Goal: Task Accomplishment & Management: Use online tool/utility

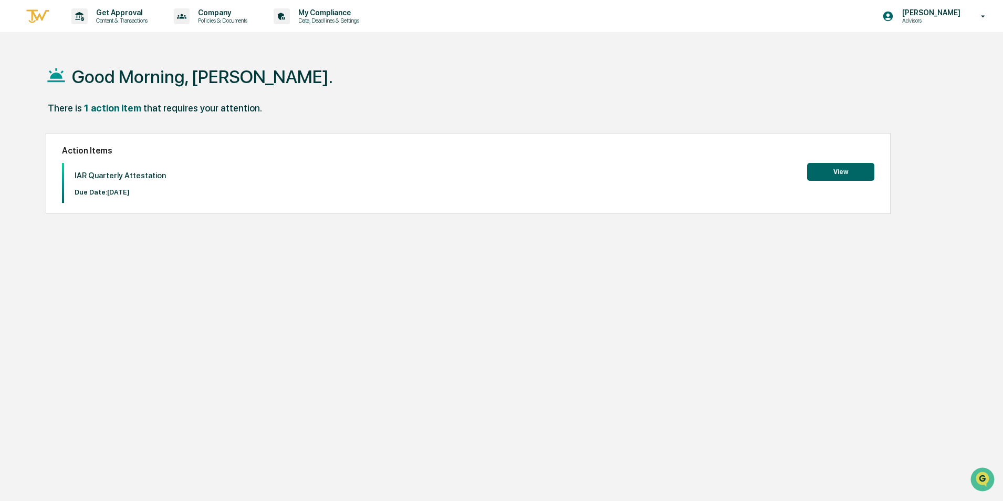
click at [833, 171] on button "View" at bounding box center [840, 172] width 67 height 18
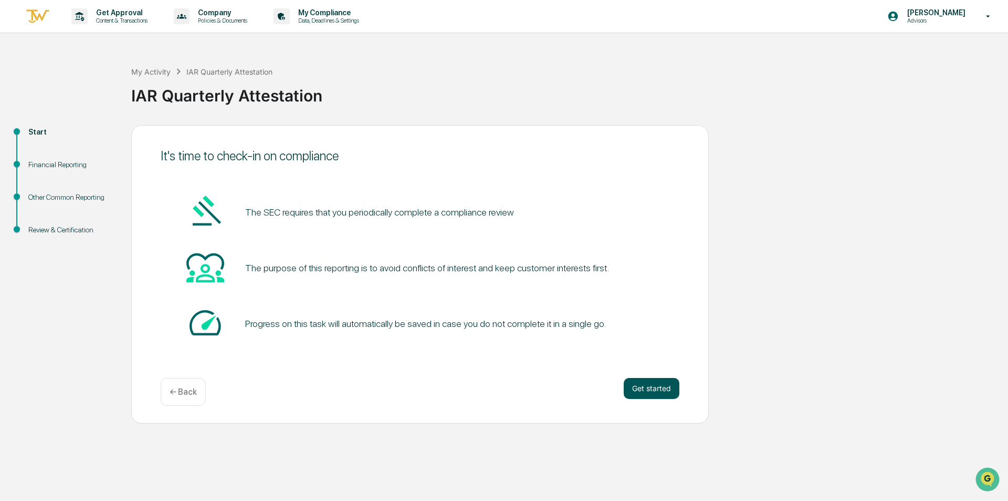
click at [654, 387] on button "Get started" at bounding box center [652, 388] width 56 height 21
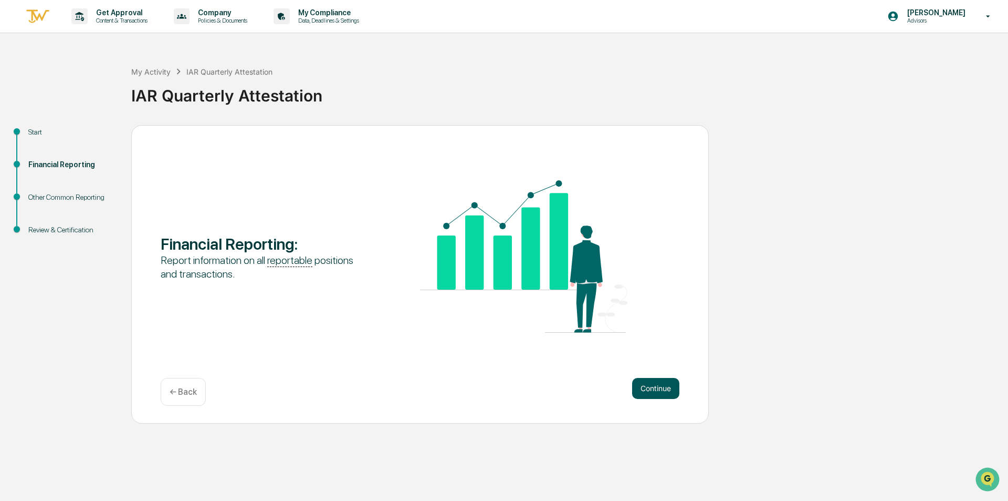
click at [635, 383] on button "Continue" at bounding box center [655, 388] width 47 height 21
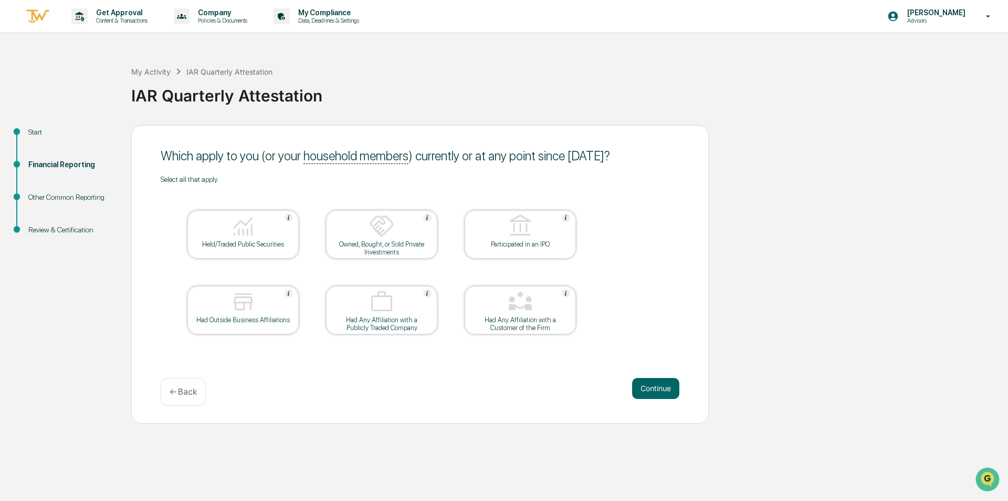
click at [261, 245] on div "Held/Traded Public Securities" at bounding box center [243, 244] width 95 height 8
click at [658, 384] on button "Continue" at bounding box center [655, 388] width 47 height 21
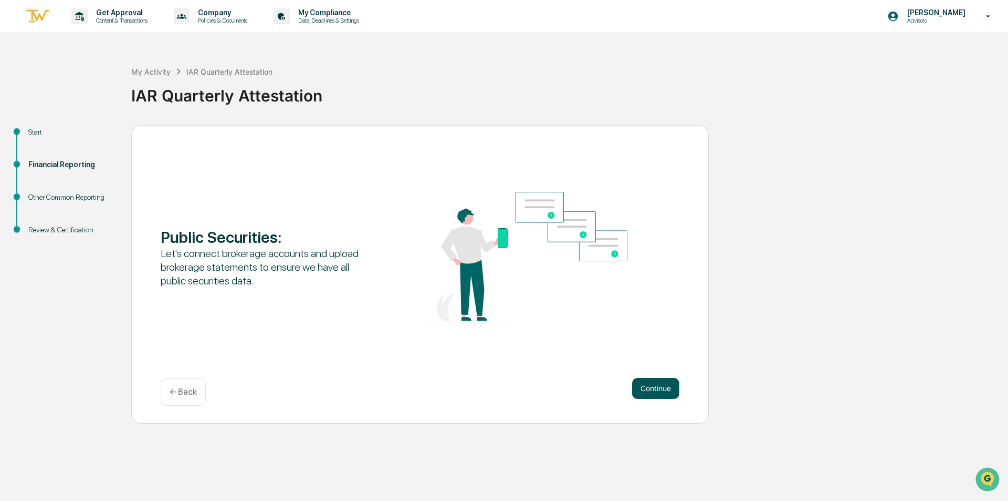
click at [649, 386] on button "Continue" at bounding box center [655, 388] width 47 height 21
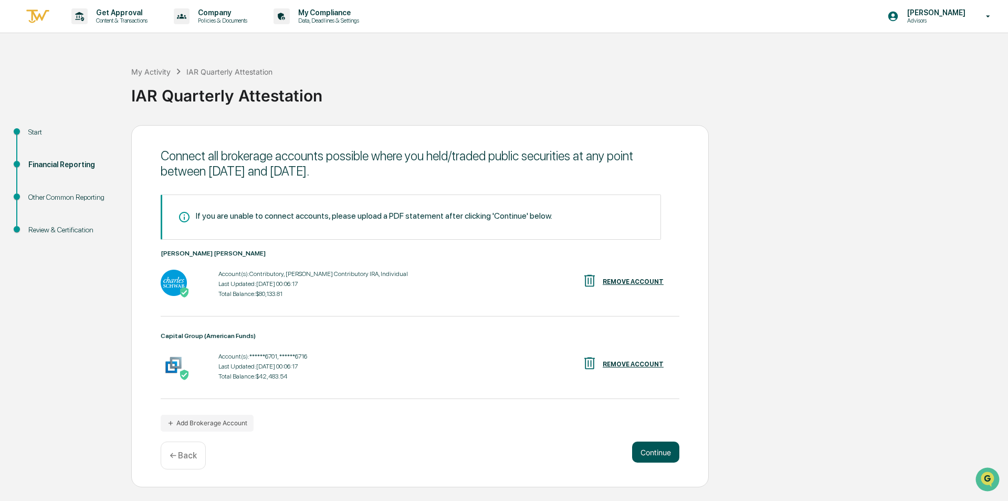
click at [660, 450] on button "Continue" at bounding box center [655, 451] width 47 height 21
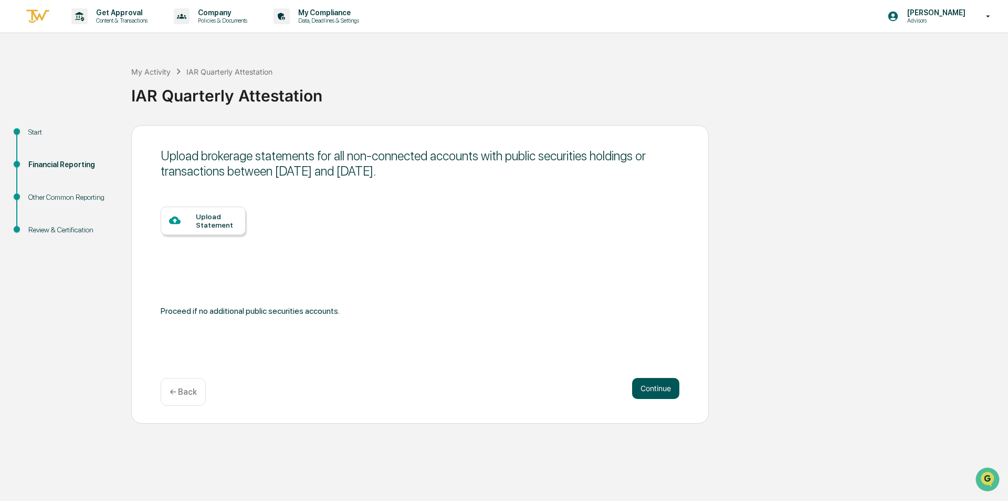
click at [656, 390] on button "Continue" at bounding box center [655, 388] width 47 height 21
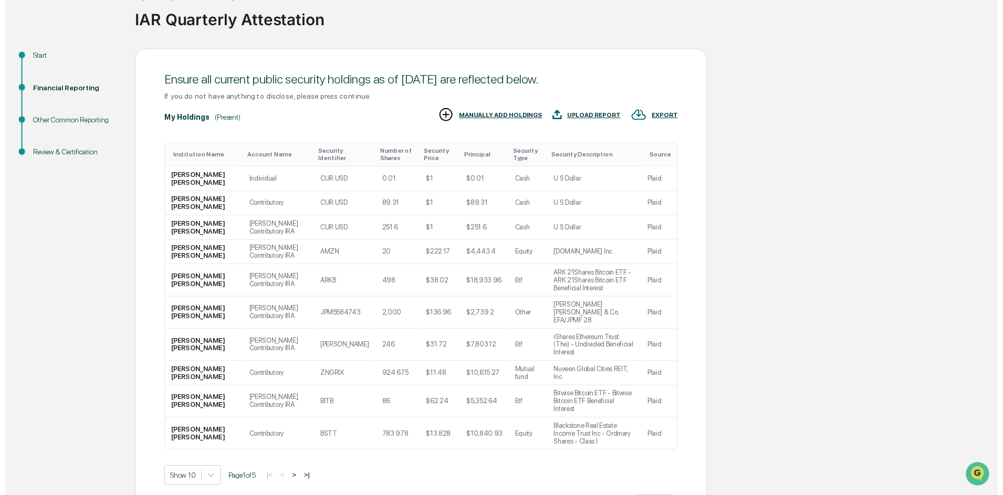
scroll to position [82, 0]
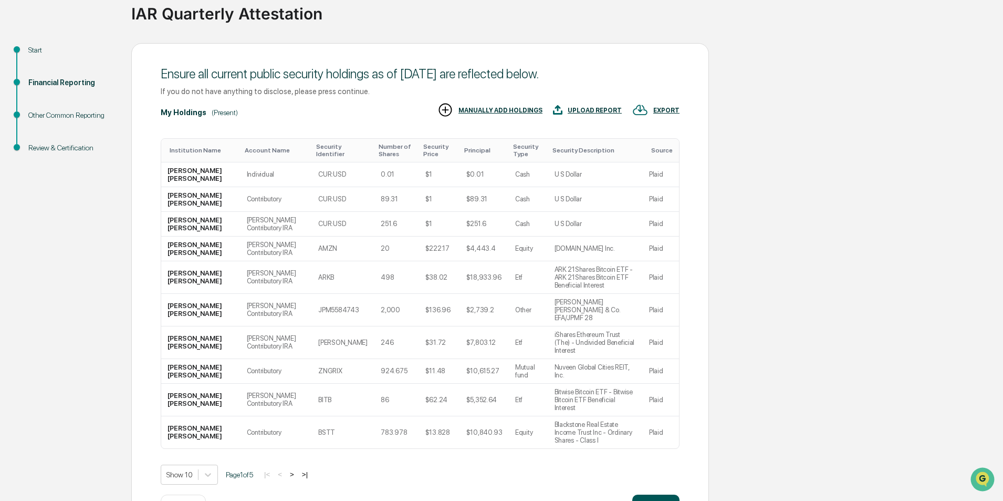
click at [652, 494] on button "Continue" at bounding box center [655, 504] width 47 height 21
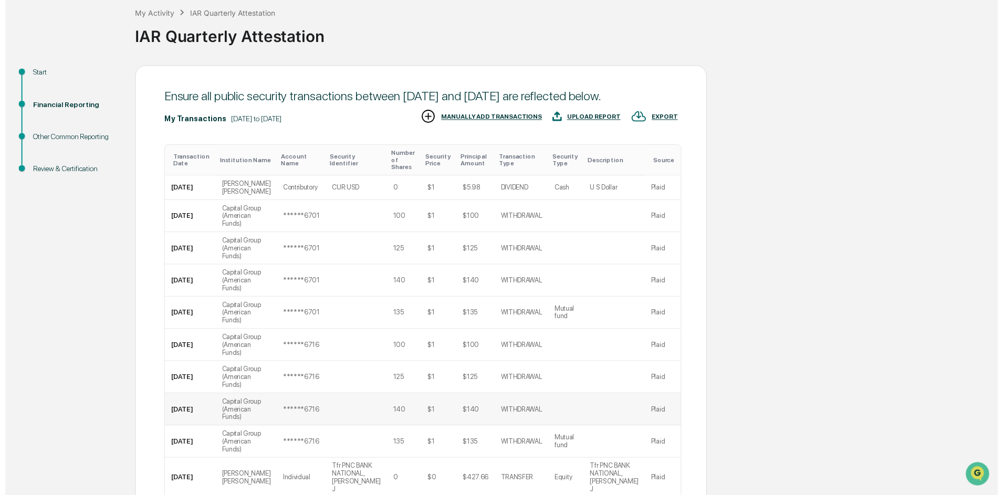
scroll to position [161, 0]
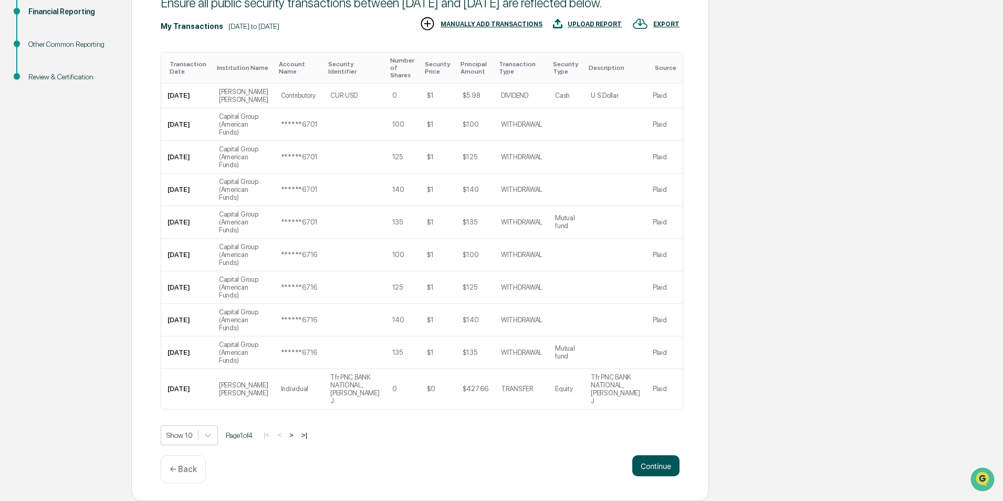
click at [657, 465] on button "Continue" at bounding box center [655, 465] width 47 height 21
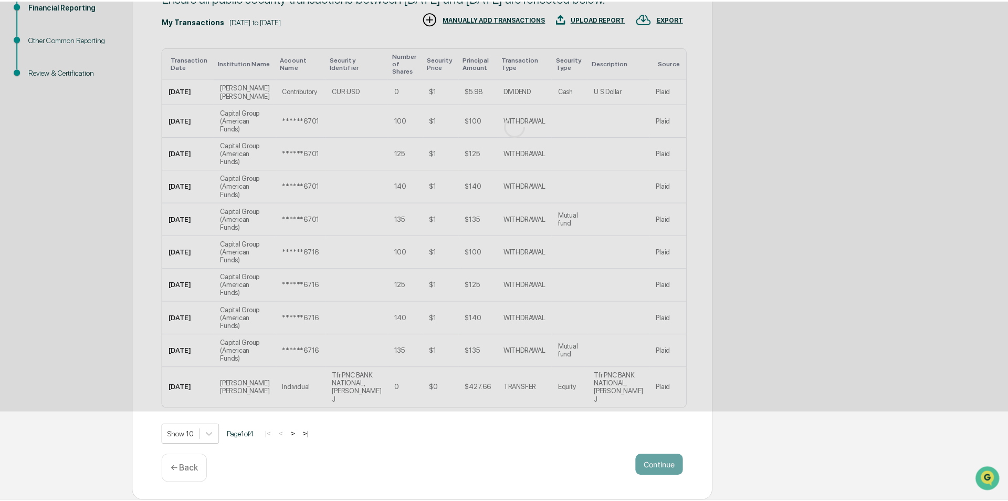
scroll to position [0, 0]
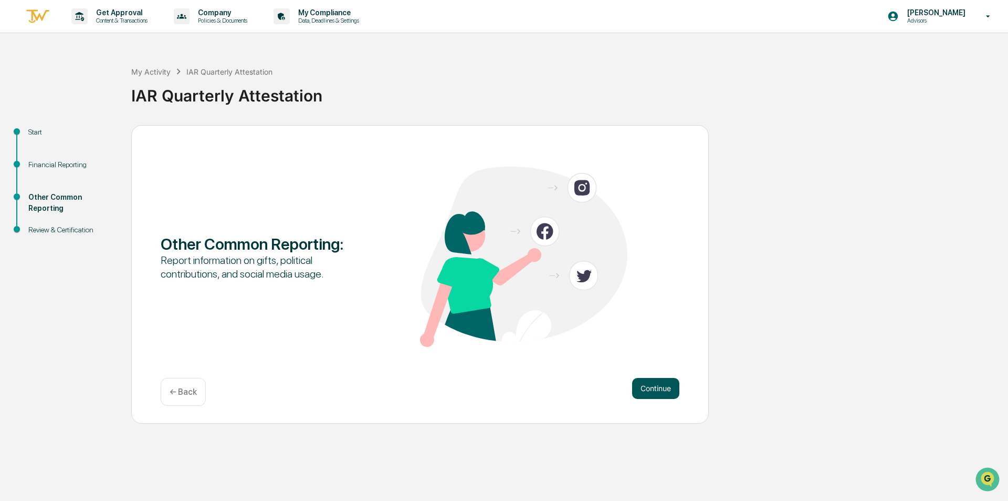
click at [651, 389] on button "Continue" at bounding box center [655, 388] width 47 height 21
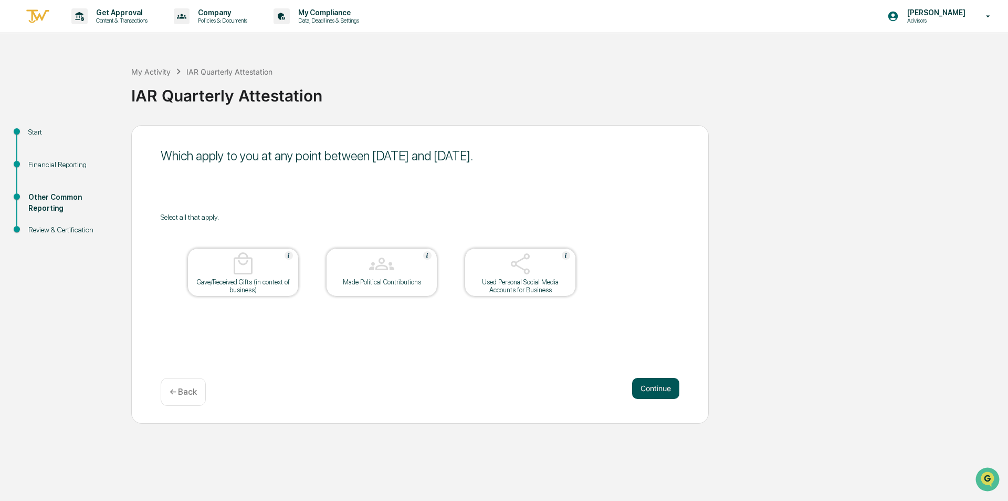
click at [657, 390] on button "Continue" at bounding box center [655, 388] width 47 height 21
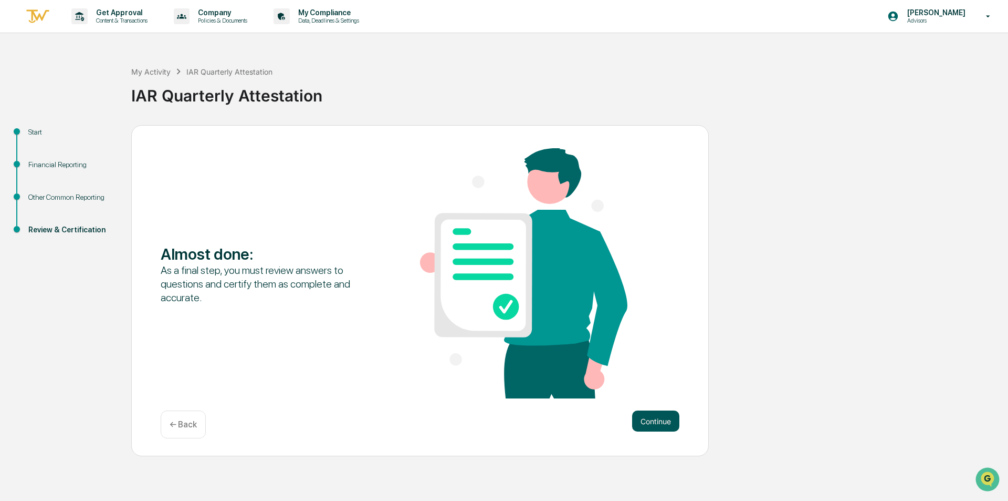
click at [665, 424] on button "Continue" at bounding box center [655, 420] width 47 height 21
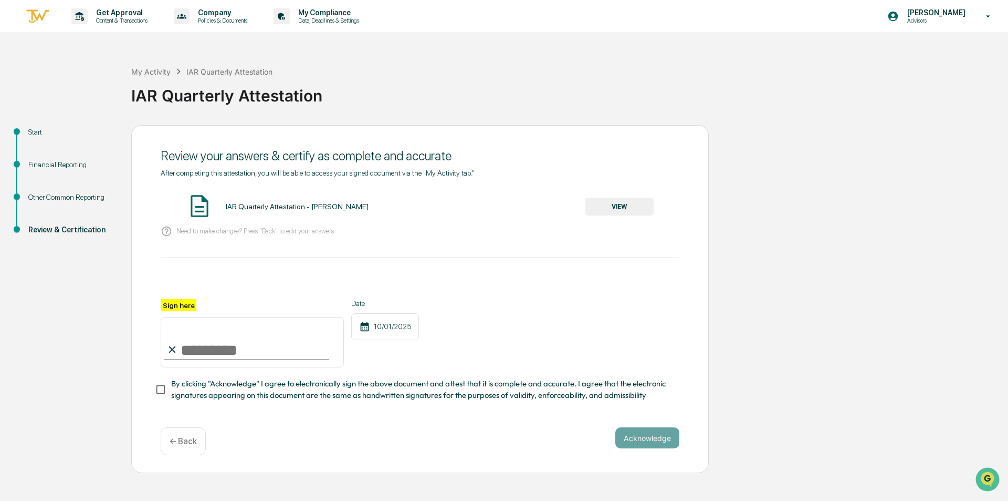
click at [608, 200] on button "VIEW" at bounding box center [620, 206] width 68 height 18
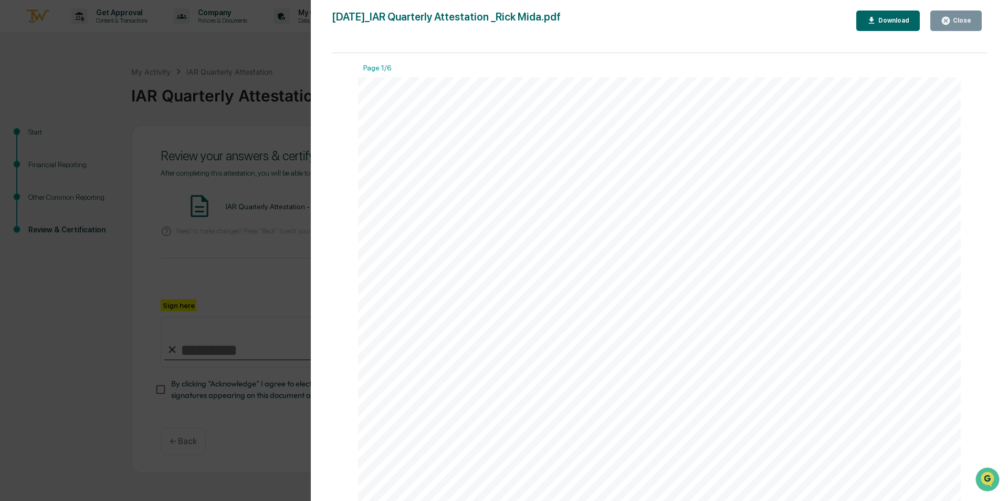
scroll to position [193, 0]
